Goal: Check status: Check status

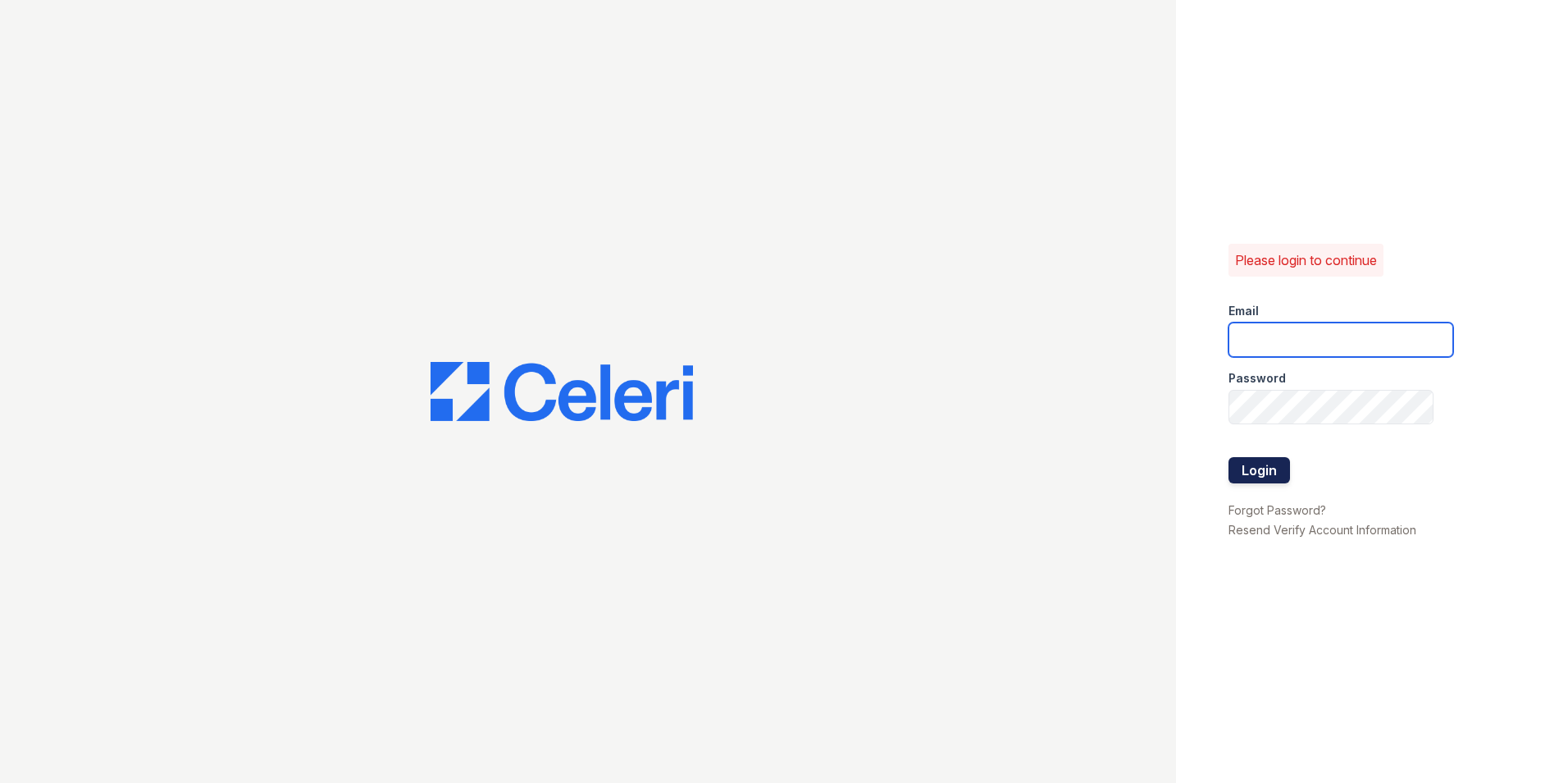
type input "kroberson@rushmoremgmt.com"
click at [1251, 475] on button "Login" at bounding box center [1259, 469] width 62 height 26
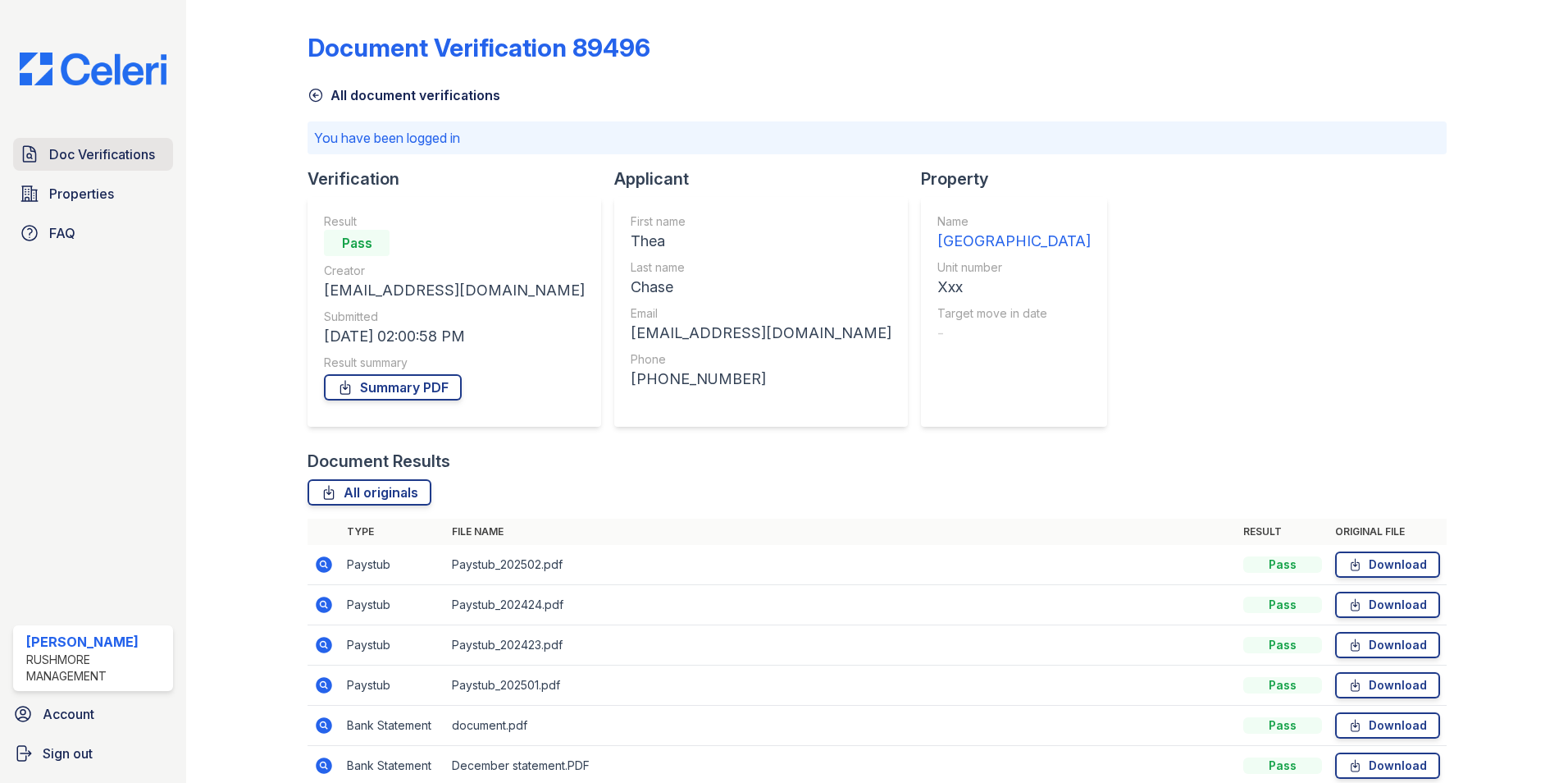
click at [38, 156] on icon at bounding box center [29, 155] width 20 height 20
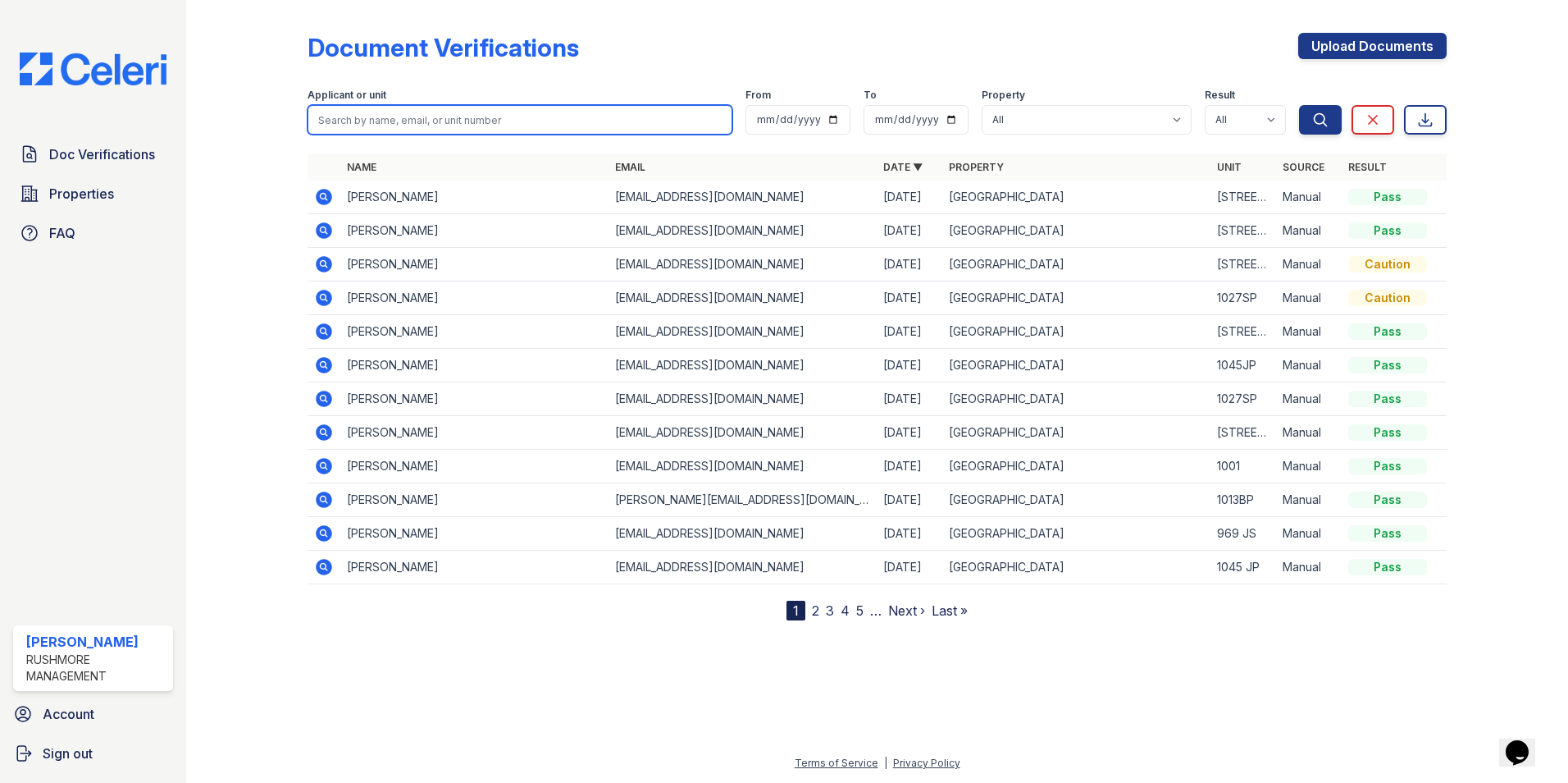
click at [450, 119] on input "search" at bounding box center [519, 119] width 424 height 29
type input "[PERSON_NAME]"
click at [1299, 105] on button "Search" at bounding box center [1321, 119] width 43 height 29
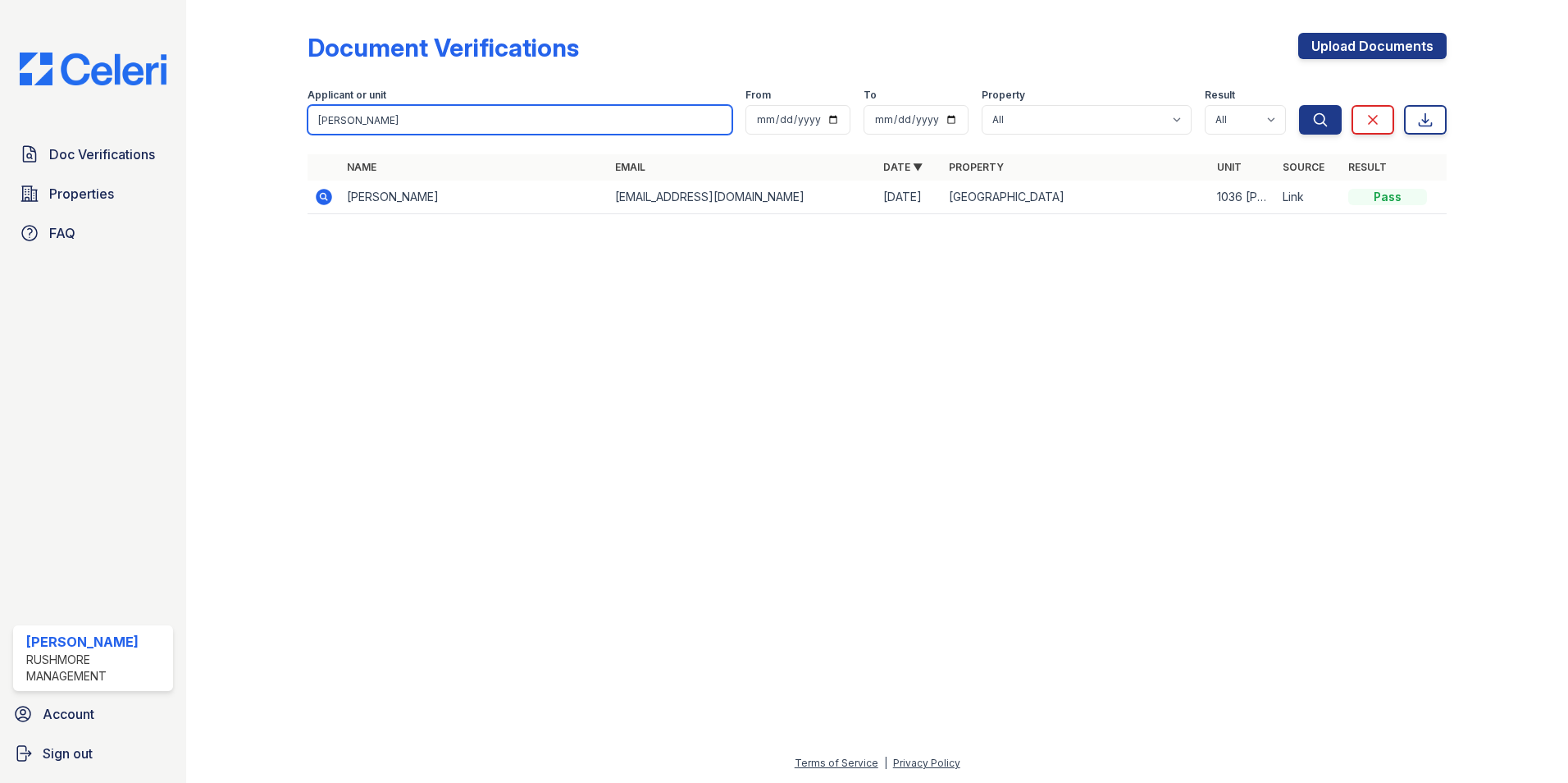
drag, startPoint x: 401, startPoint y: 122, endPoint x: 264, endPoint y: 122, distance: 137.0
click at [264, 122] on div "Document Verifications Upload Documents Filter Applicant or unit [PERSON_NAME] …" at bounding box center [877, 128] width 1329 height 257
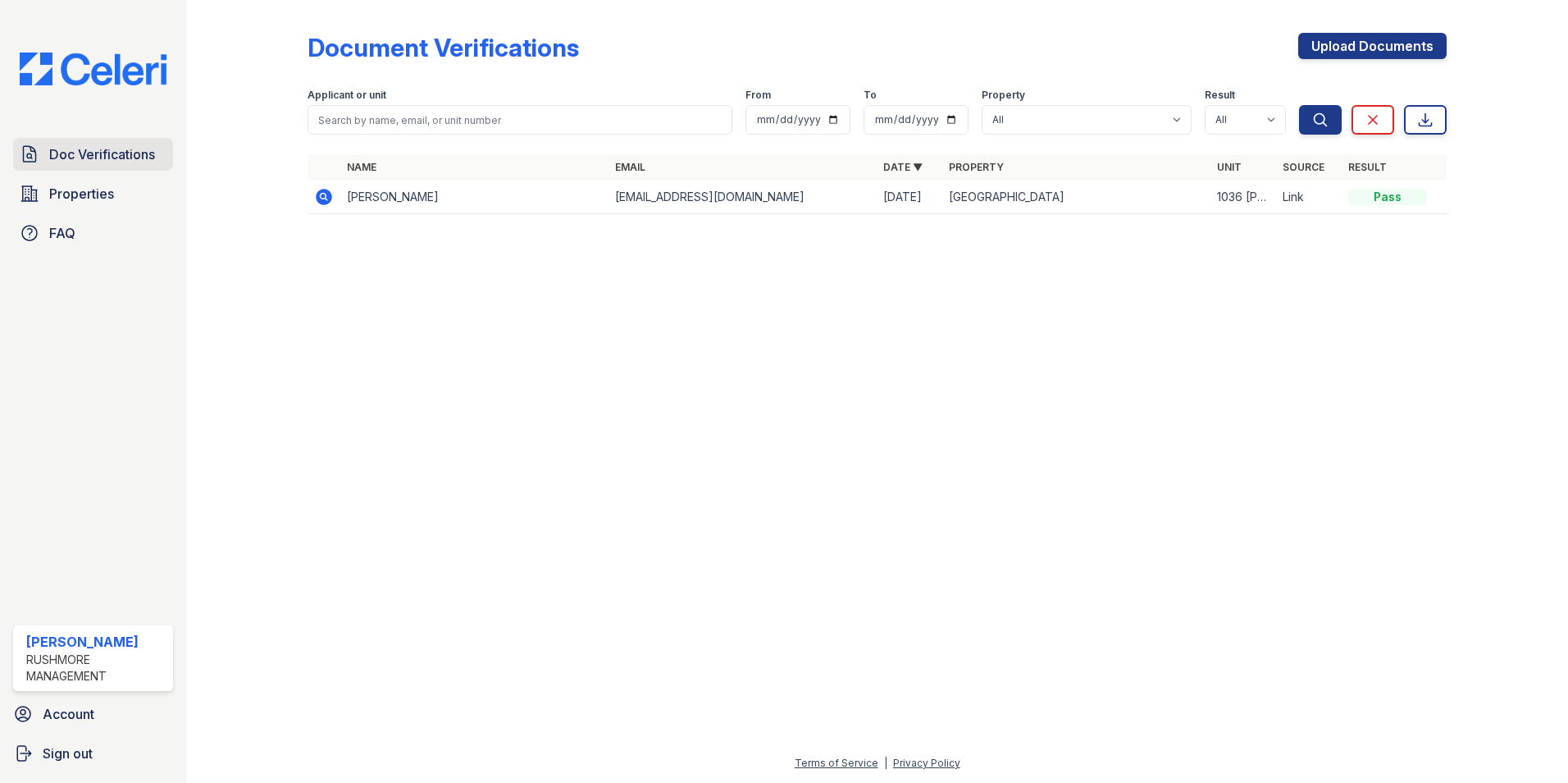
click at [125, 151] on span "Doc Verifications" at bounding box center [102, 155] width 105 height 20
